Goal: Task Accomplishment & Management: Use online tool/utility

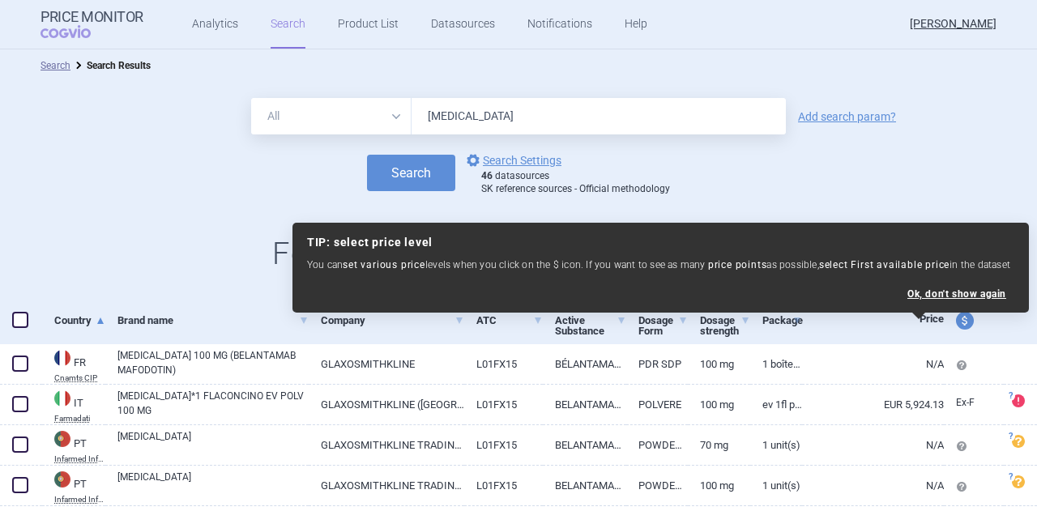
scroll to position [88, 0]
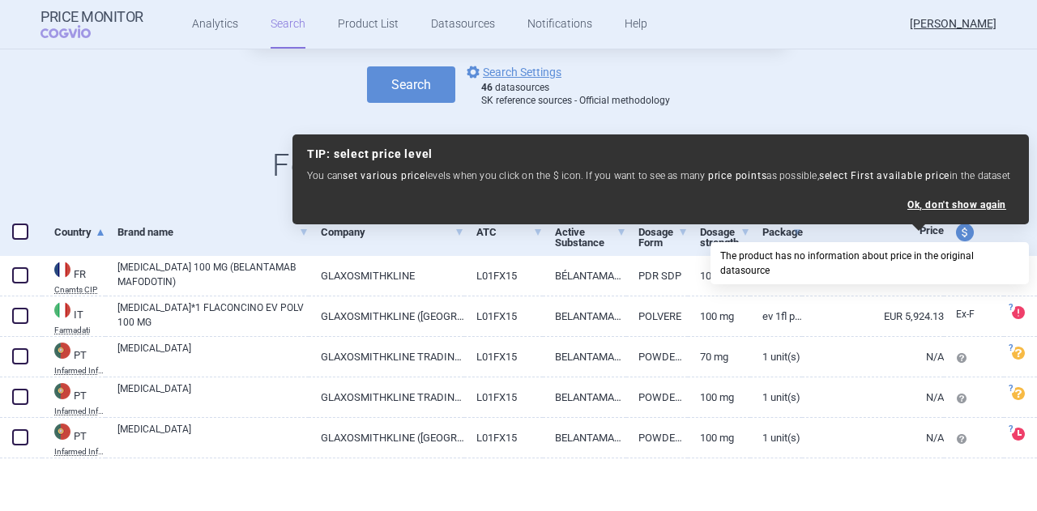
click at [953, 276] on span at bounding box center [951, 276] width 13 height 13
select select "EUR"
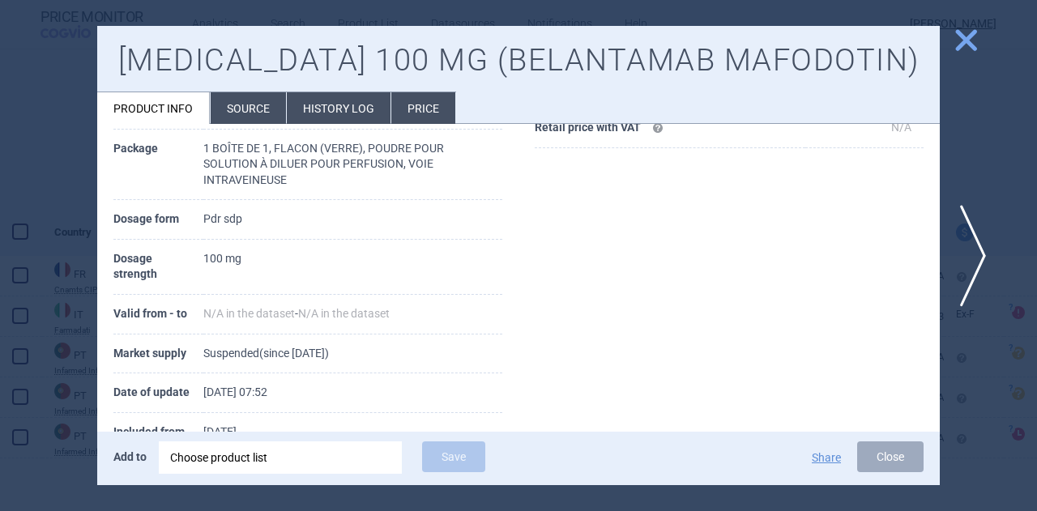
scroll to position [324, 0]
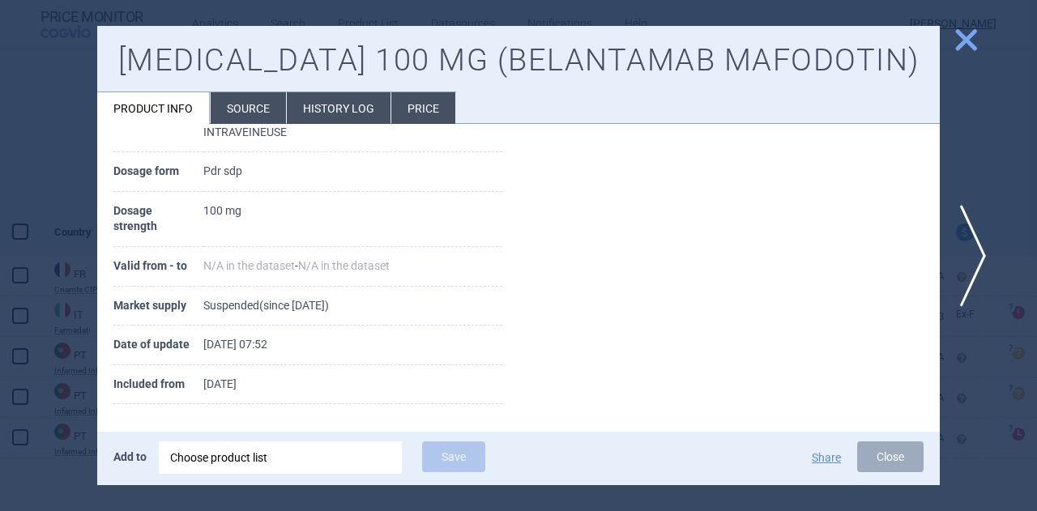
click at [958, 43] on span "close" at bounding box center [966, 40] width 28 height 28
